Goal: Transaction & Acquisition: Book appointment/travel/reservation

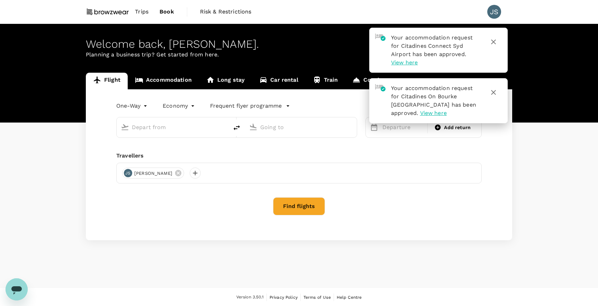
type input "[GEOGRAPHIC_DATA] ([PERSON_NAME])"
type input "[PERSON_NAME][GEOGRAPHIC_DATA][PERSON_NAME] (SYD)"
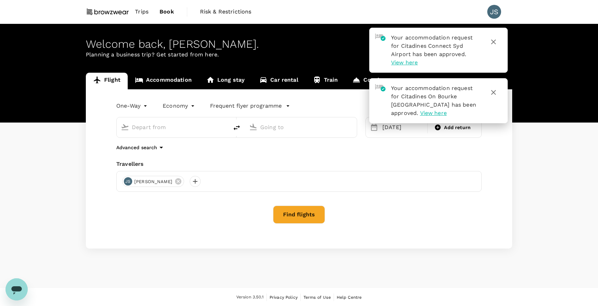
type input "[GEOGRAPHIC_DATA] ([PERSON_NAME])"
type input "[PERSON_NAME][GEOGRAPHIC_DATA][PERSON_NAME] (SYD)"
click at [403, 65] on span "View here" at bounding box center [404, 62] width 27 height 7
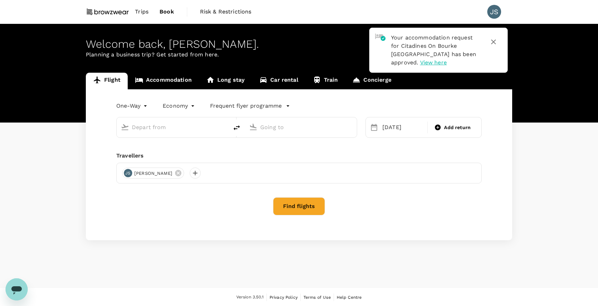
type input "[GEOGRAPHIC_DATA] ([PERSON_NAME])"
type input "[PERSON_NAME][GEOGRAPHIC_DATA][PERSON_NAME] (SYD)"
type input "Melbourne (MEL)"
type input "Sydney Kingsford Smith Airport (SYD)"
click at [138, 11] on span "Trips" at bounding box center [142, 12] width 14 height 8
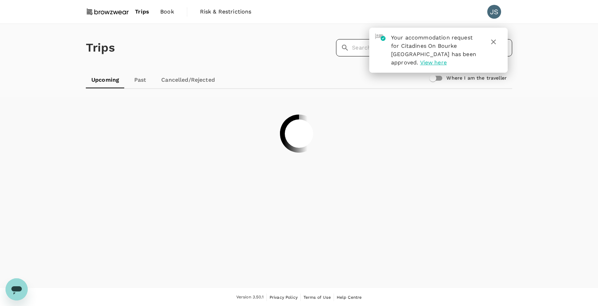
click at [358, 47] on input "text" at bounding box center [432, 47] width 160 height 17
click at [494, 43] on icon "button" at bounding box center [494, 42] width 8 height 8
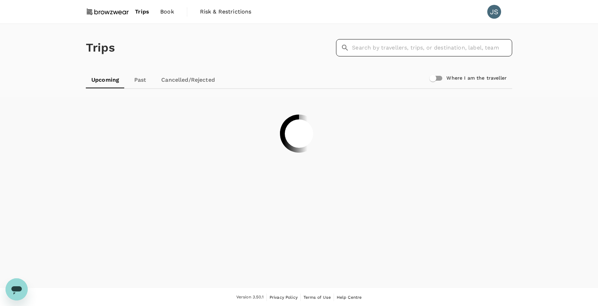
click at [425, 45] on input "text" at bounding box center [432, 47] width 160 height 17
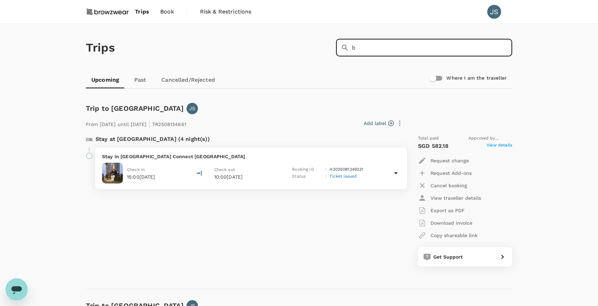
type input "b"
click at [164, 10] on span "Book" at bounding box center [167, 12] width 14 height 8
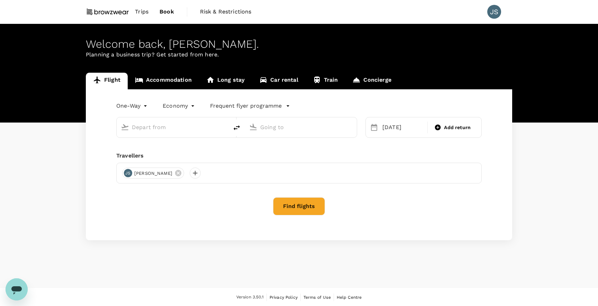
type input "Melbourne (MEL)"
type input "Sydney Kingsford Smith Airport (SYD)"
type input "Melbourne (MEL)"
type input "Sydney Kingsford Smith Airport (SYD)"
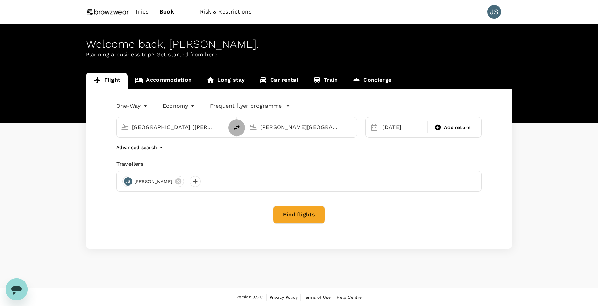
click at [234, 129] on icon "delete" at bounding box center [237, 127] width 6 height 5
type input "Sydney Kingsford Smith Airport (SYD)"
type input "Melbourne (MEL)"
click at [401, 131] on div "[DATE]" at bounding box center [403, 128] width 46 height 14
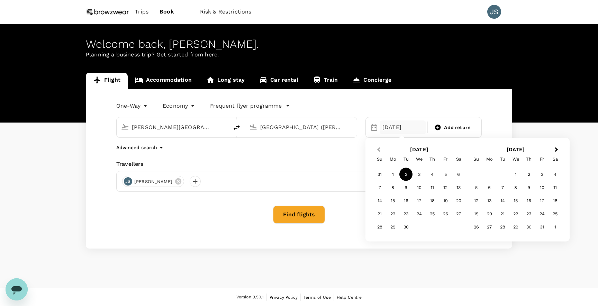
click at [379, 151] on span "Previous Month" at bounding box center [379, 150] width 0 height 8
click at [447, 230] on div "29" at bounding box center [445, 227] width 13 height 13
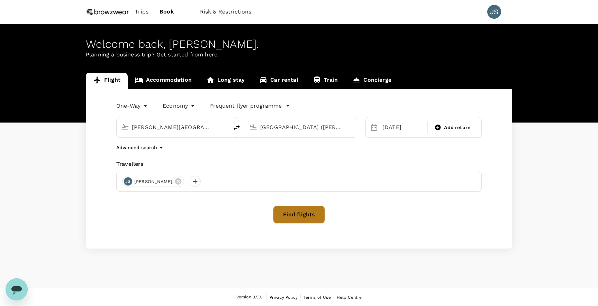
click at [305, 219] on button "Find flights" at bounding box center [299, 215] width 52 height 18
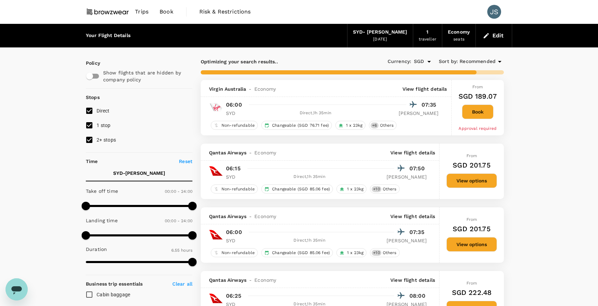
type input "460"
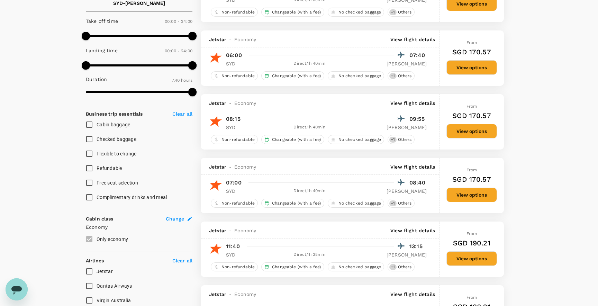
scroll to position [144, 0]
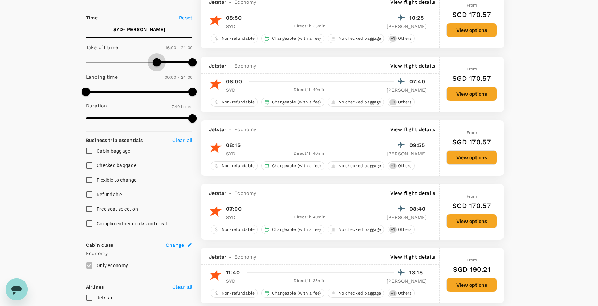
type input "930"
drag, startPoint x: 86, startPoint y: 61, endPoint x: 155, endPoint y: 60, distance: 70.0
click at [155, 60] on span at bounding box center [155, 62] width 8 height 8
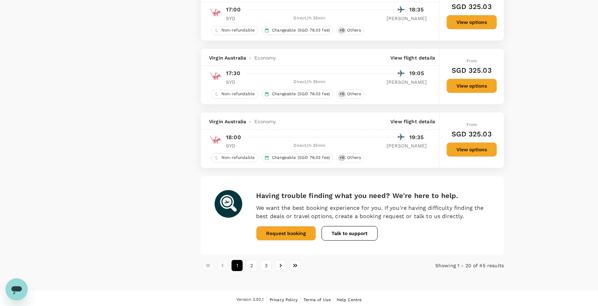
scroll to position [1178, 0]
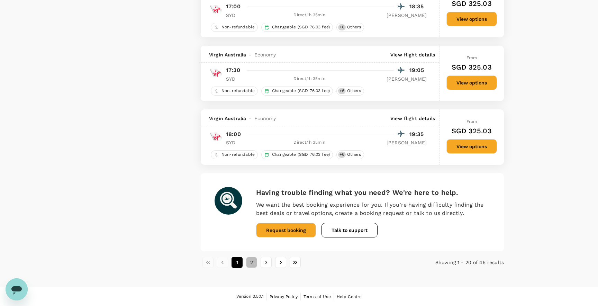
click at [255, 262] on button "2" at bounding box center [251, 262] width 11 height 11
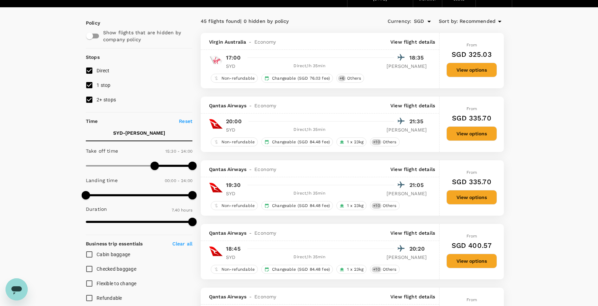
scroll to position [41, 0]
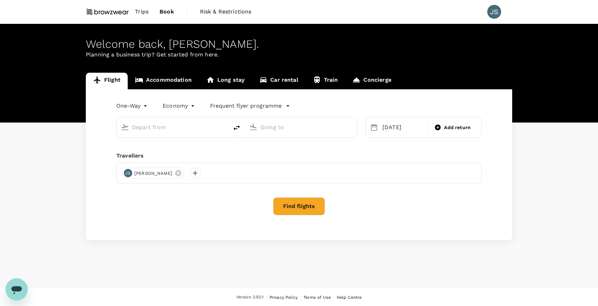
type input "Sydney Kingsford Smith Airport (SYD)"
type input "Melbourne (MEL)"
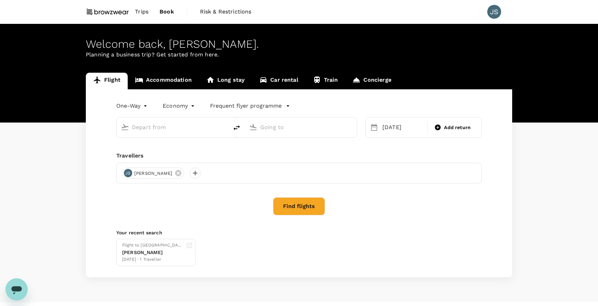
type input "Sydney Kingsford Smith Airport (SYD)"
type input "Melbourne (MEL)"
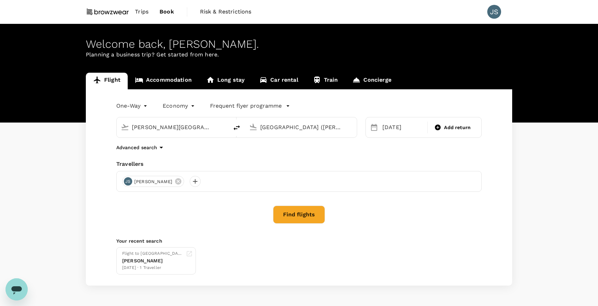
click at [297, 216] on button "Find flights" at bounding box center [299, 215] width 52 height 18
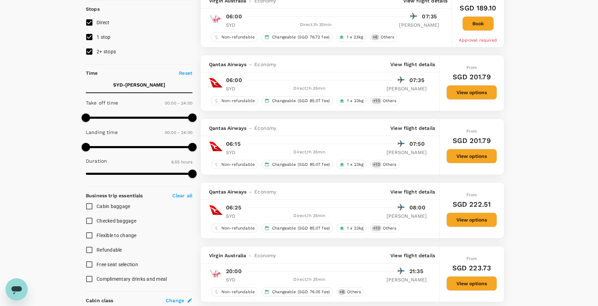
scroll to position [89, 0]
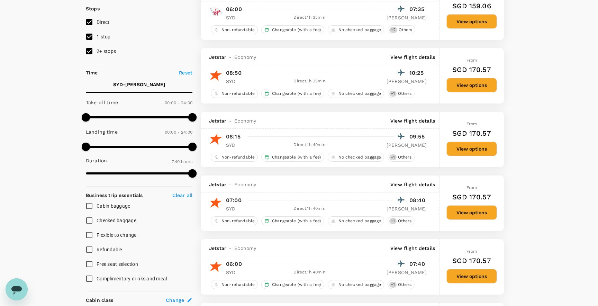
type input "460"
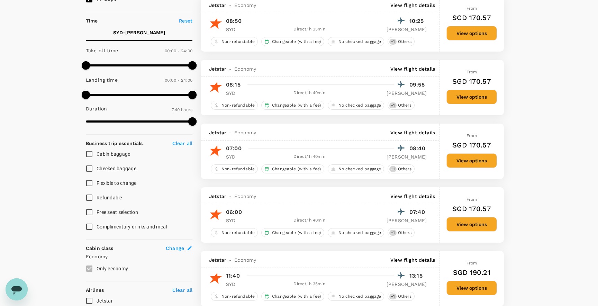
scroll to position [69, 0]
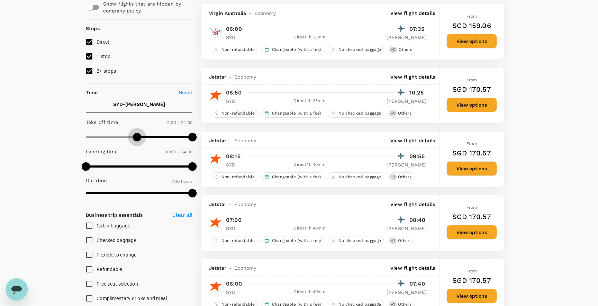
type input "840"
drag, startPoint x: 85, startPoint y: 133, endPoint x: 149, endPoint y: 134, distance: 63.4
click at [149, 134] on span at bounding box center [148, 137] width 8 height 8
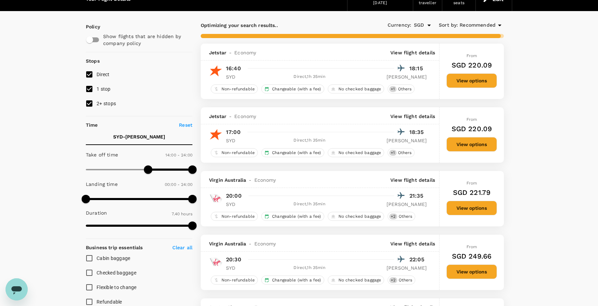
scroll to position [0, 0]
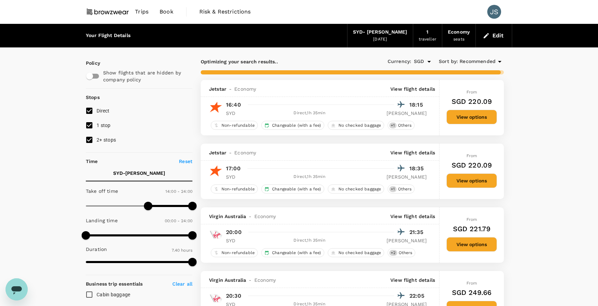
click at [472, 59] on span "Recommended" at bounding box center [478, 62] width 36 height 8
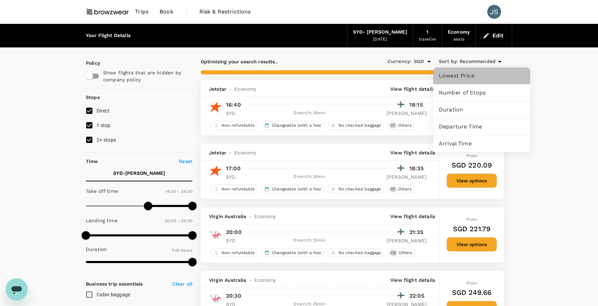
click at [464, 74] on span "Lowest Price" at bounding box center [482, 76] width 86 height 8
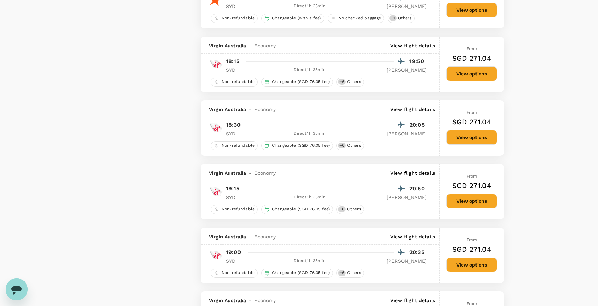
scroll to position [864, 0]
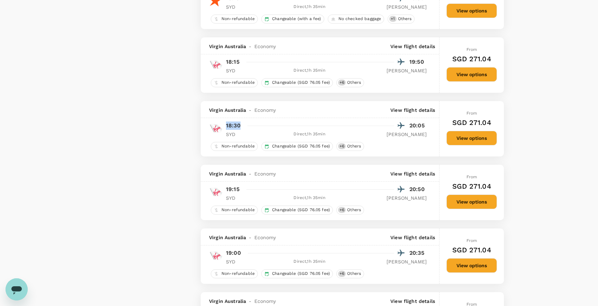
drag, startPoint x: 223, startPoint y: 128, endPoint x: 243, endPoint y: 130, distance: 19.8
click at [243, 130] on div "18:30 20:05 SYD Direct , 1h 35min MEL" at bounding box center [324, 129] width 205 height 17
click at [350, 211] on span "Others" at bounding box center [354, 210] width 19 height 6
drag, startPoint x: 219, startPoint y: 153, endPoint x: 248, endPoint y: 220, distance: 73.5
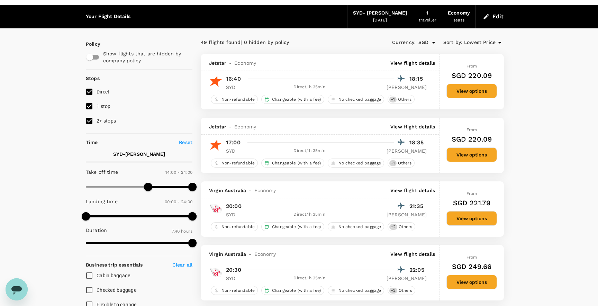
scroll to position [20, 0]
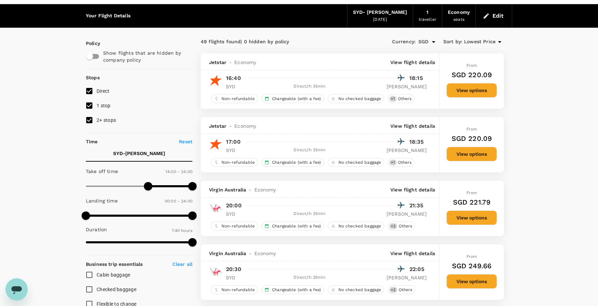
click at [87, 287] on input "Checked baggage" at bounding box center [89, 289] width 15 height 15
checkbox input "true"
click at [90, 274] on input "Cabin baggage" at bounding box center [89, 275] width 15 height 15
checkbox input "true"
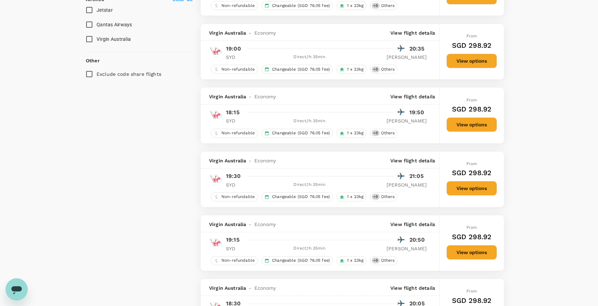
scroll to position [428, 0]
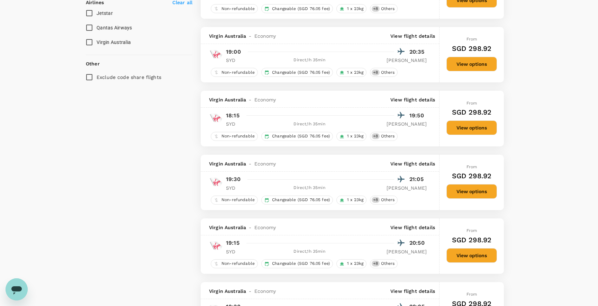
click at [456, 62] on button "View options" at bounding box center [472, 64] width 51 height 15
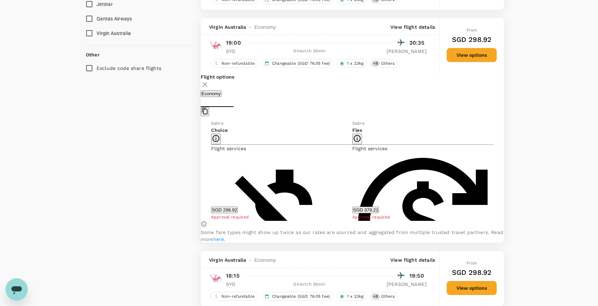
scroll to position [456, 0]
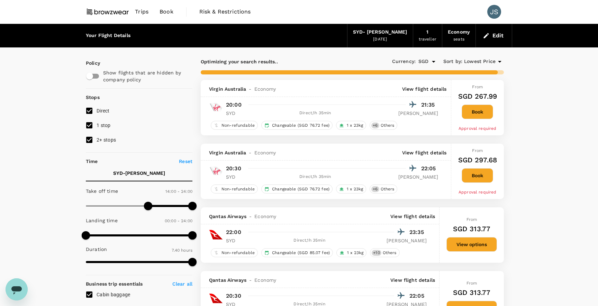
type input "460"
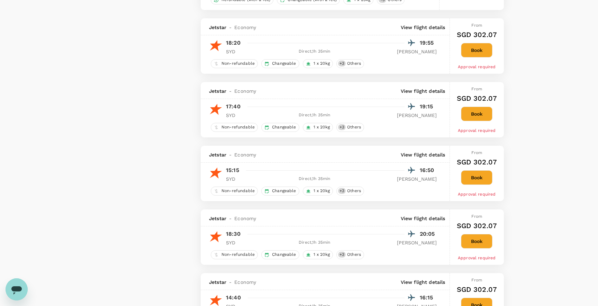
scroll to position [771, 0]
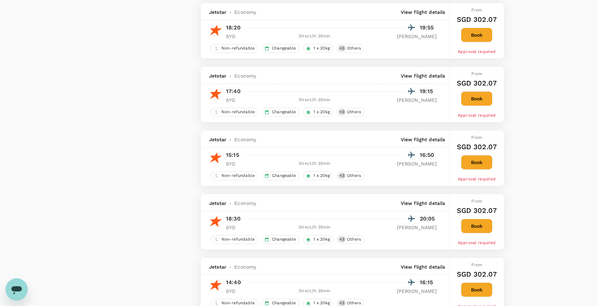
click at [475, 231] on button "Book" at bounding box center [477, 226] width 32 height 15
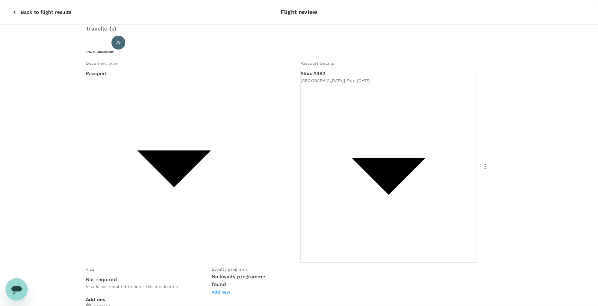
click at [194, 176] on body "Back to flight results Flight review Traveller(s) Traveller 1 : JS Jagdish Seth…" at bounding box center [299, 299] width 598 height 598
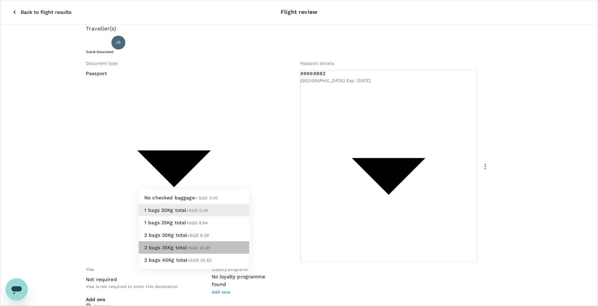
click at [182, 250] on span "2 bags 35Kg total" at bounding box center [165, 248] width 43 height 6
type input "4 - 23.91"
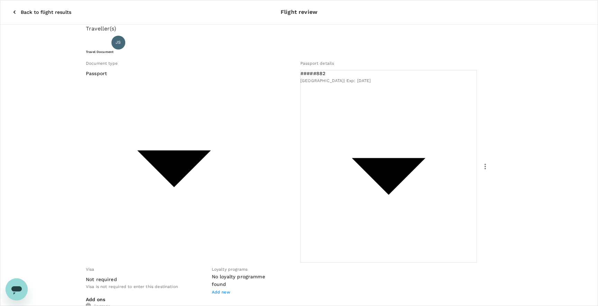
type input "9a155038-07a2-4c3b-a2f5-bce54f173f01"
type textarea "A"
type textarea "M"
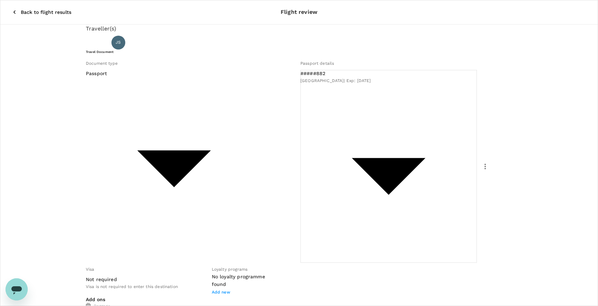
type textarea "N"
type textarea "Australia : Client Meeting - Flight to Melbourne from Sydney"
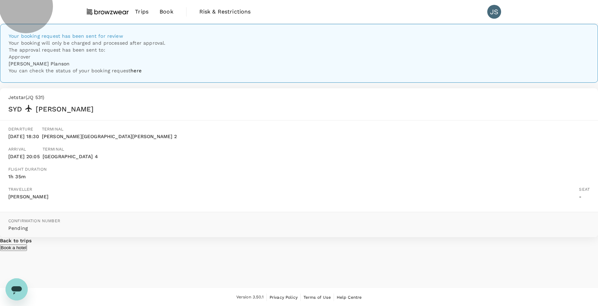
click at [518, 306] on p "Maybe later" at bounding box center [530, 310] width 24 height 5
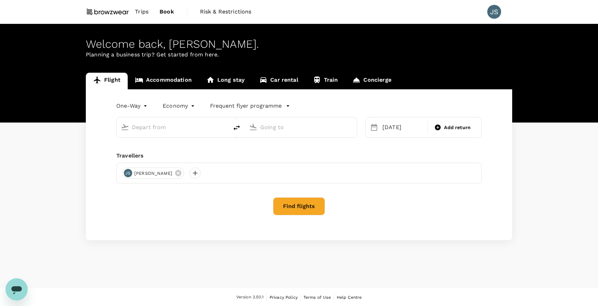
type input "[PERSON_NAME][GEOGRAPHIC_DATA][PERSON_NAME] (SYD)"
type input "[GEOGRAPHIC_DATA] ([PERSON_NAME])"
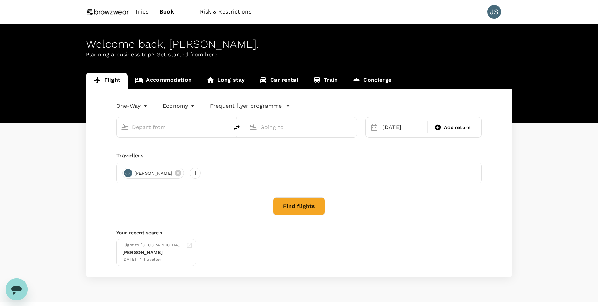
type input "Sydney Kingsford Smith Airport (SYD)"
type input "Melbourne (MEL)"
